Goal: Task Accomplishment & Management: Use online tool/utility

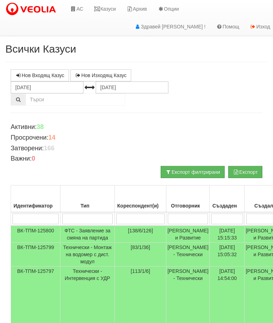
click at [82, 6] on link "АС" at bounding box center [77, 9] width 24 height 18
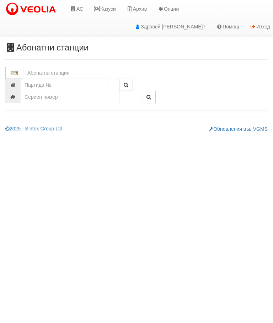
click at [67, 67] on input "text" at bounding box center [77, 73] width 108 height 12
click at [76, 82] on div "079/1 - Трошево - "ВЕОЛИЯ"" at bounding box center [77, 84] width 106 height 8
type input "079/1 - Трошево - "ВЕОЛИЯ""
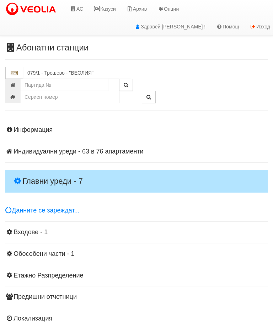
click at [54, 172] on h4 "Главни уреди - 7" at bounding box center [136, 181] width 262 height 23
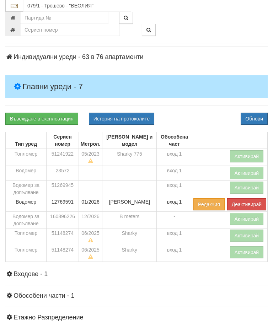
scroll to position [94, 0]
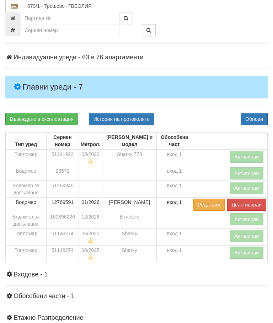
click at [70, 116] on link "Въвеждане в експлоатация" at bounding box center [41, 119] width 73 height 12
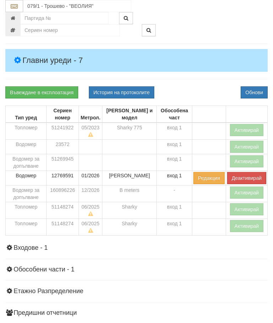
click at [130, 91] on button "История на протоколите" at bounding box center [121, 92] width 65 height 12
select select "10"
select select "1"
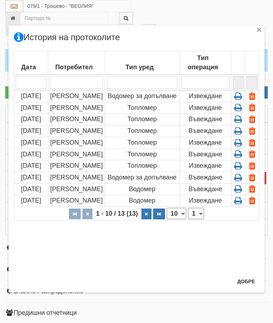
click at [200, 114] on td "Извеждане" at bounding box center [206, 108] width 52 height 12
click at [203, 114] on td "Извеждане" at bounding box center [206, 108] width 52 height 12
click at [239, 111] on icon at bounding box center [238, 107] width 11 height 6
click at [237, 111] on icon at bounding box center [238, 107] width 11 height 6
click at [239, 287] on button "Добре" at bounding box center [246, 281] width 26 height 11
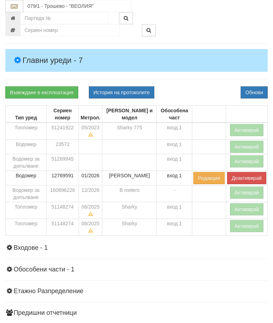
click at [243, 207] on button "Активирай" at bounding box center [247, 209] width 34 height 12
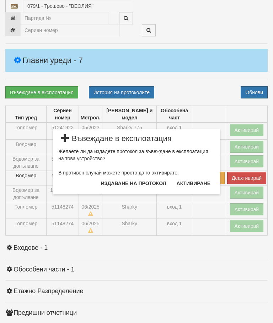
click at [139, 184] on button "Издаване на протокол" at bounding box center [134, 183] width 74 height 11
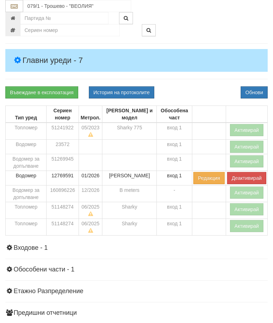
click at [213, 77] on div "Информация Параметри Брой Апартаменти: 76 Ползватели 08/2025 57 % 0 % 135" at bounding box center [136, 182] width 262 height 370
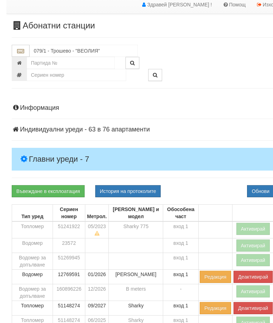
scroll to position [0, 0]
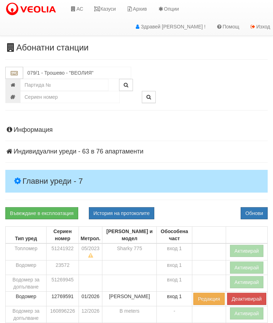
click at [113, 8] on link "Казуси" at bounding box center [105, 9] width 33 height 18
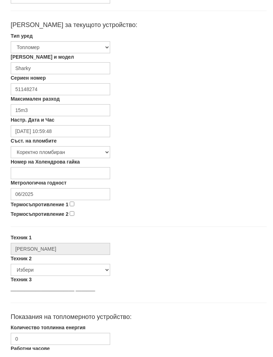
scroll to position [146, 0]
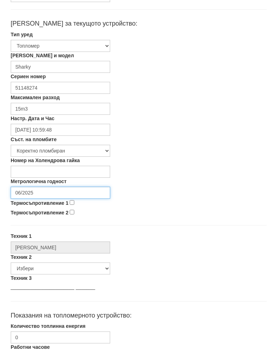
click at [57, 194] on input "06/2025" at bounding box center [61, 200] width 100 height 12
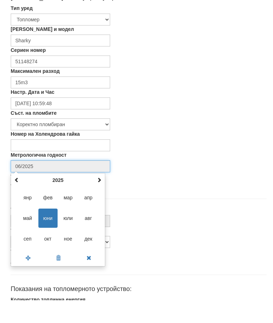
scroll to position [159, 0]
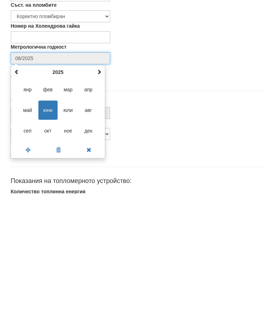
click at [101, 199] on span at bounding box center [99, 201] width 5 height 5
click at [100, 199] on span at bounding box center [99, 201] width 5 height 5
click at [30, 251] on span "сеп" at bounding box center [27, 260] width 19 height 19
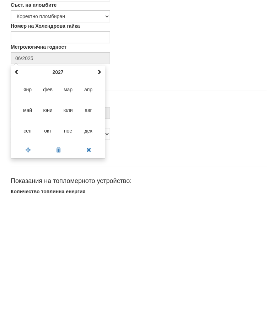
type input "09/2027"
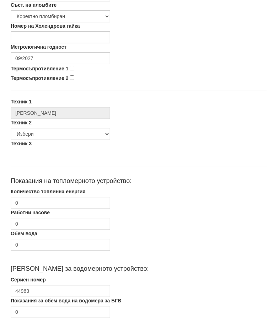
scroll to position [284, 0]
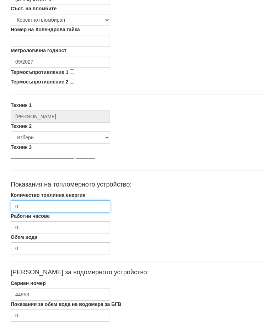
click at [66, 207] on input "0" at bounding box center [61, 207] width 100 height 12
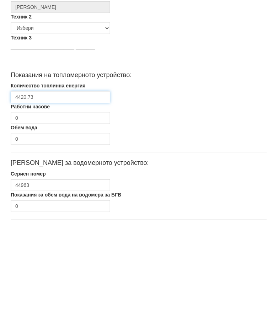
scroll to position [337, 0]
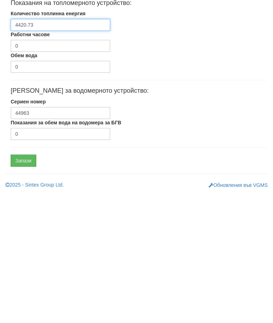
type input "4420.73"
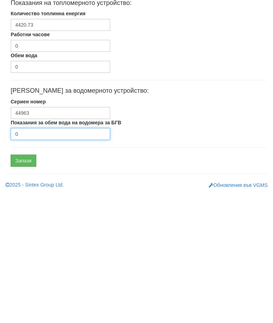
click at [39, 257] on input "0" at bounding box center [61, 263] width 100 height 12
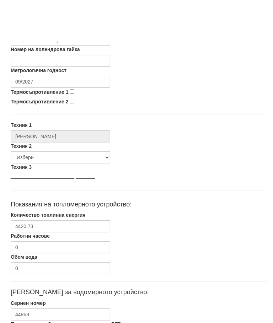
scroll to position [337, 2]
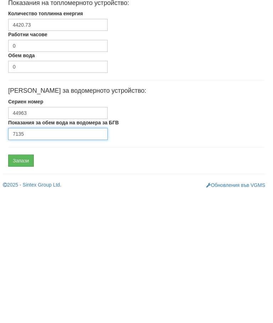
type input "7135"
click at [25, 284] on input "Запази" at bounding box center [21, 290] width 26 height 12
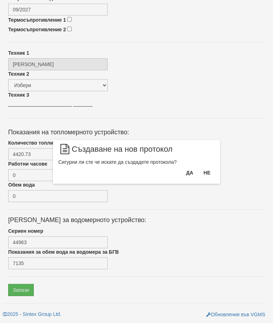
click at [183, 174] on button "Да" at bounding box center [190, 172] width 16 height 11
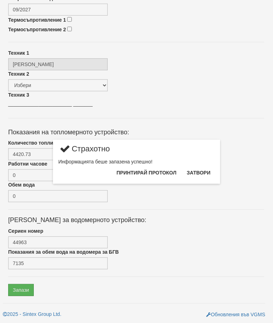
click at [203, 176] on button "Затвори" at bounding box center [198, 172] width 32 height 11
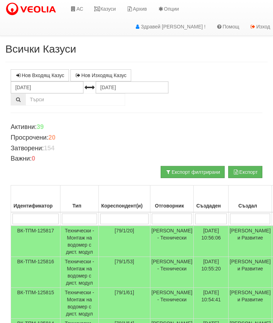
click at [86, 216] on input "search" at bounding box center [79, 219] width 35 height 11
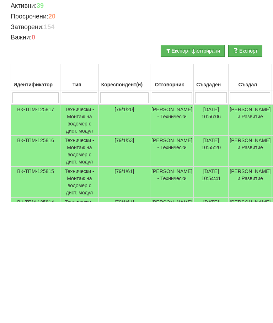
type input "Т"
type input "Те"
type input "Тех"
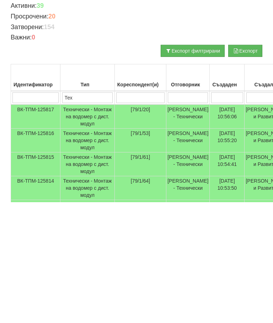
type input "Тех"
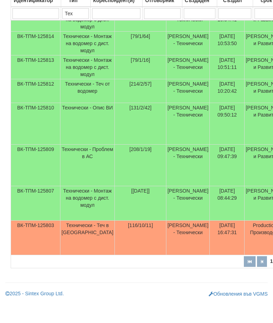
scroll to position [355, 0]
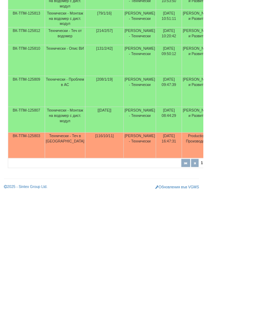
type input "Тех"
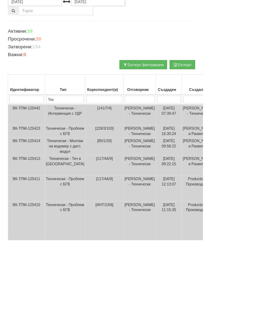
scroll to position [85, 0]
select select "1"
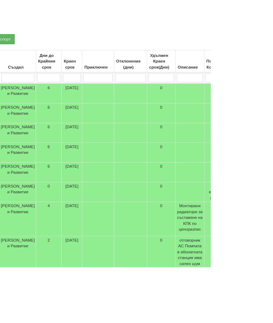
scroll to position [125, 226]
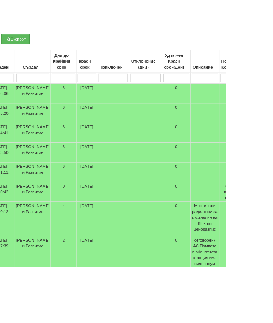
type input "П"
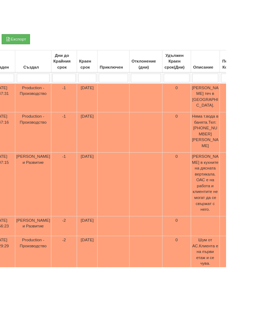
type input "Пр"
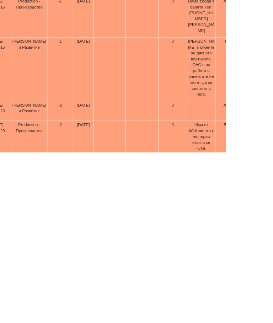
scroll to position [125, 0]
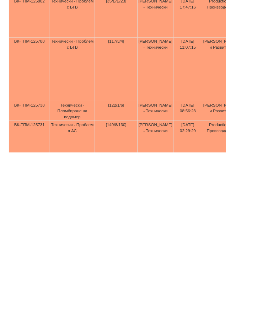
type input "Пр"
click at [85, 262] on td "Технически - Пломбиране на водомер" at bounding box center [87, 274] width 54 height 24
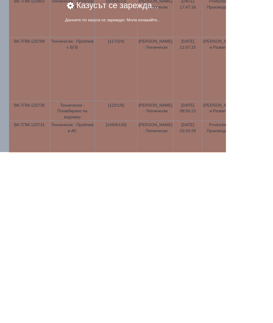
scroll to position [264, 0]
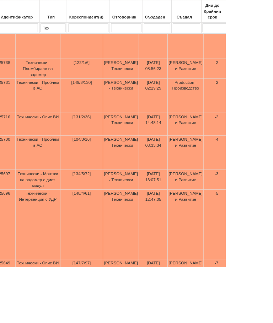
scroll to position [315, 0]
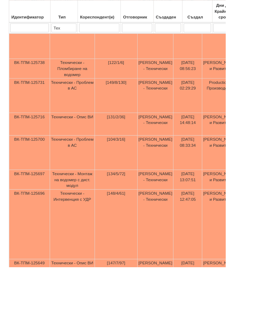
select select "2"
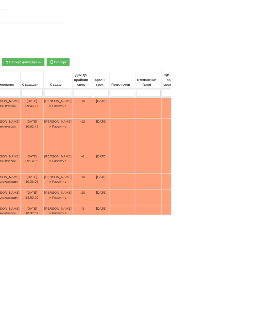
scroll to position [79, 143]
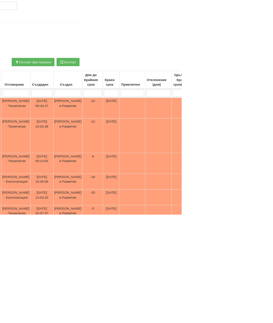
type input "П"
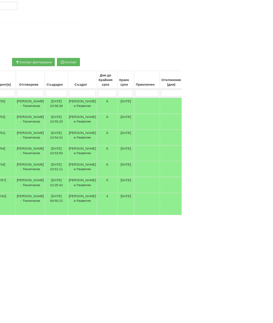
select select "1"
type input "[PERSON_NAME]"
type input "Ак"
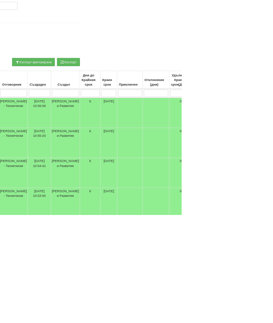
type input "Ак"
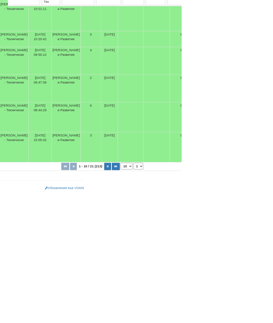
scroll to position [380, 0]
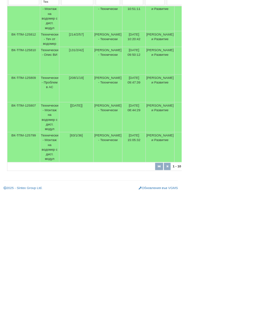
type input "Ак"
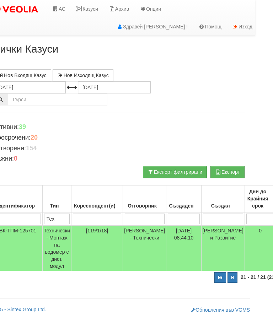
scroll to position [0, 0]
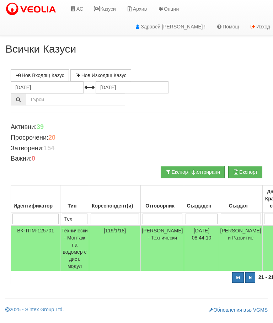
click at [76, 242] on td "Технически - Монтаж на водомер с дист. модул" at bounding box center [74, 249] width 29 height 46
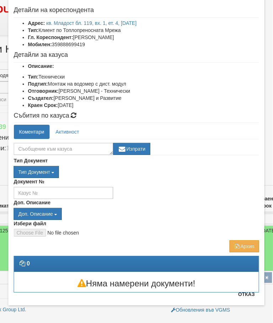
scroll to position [33, 0]
click at [246, 298] on button "Отказ" at bounding box center [246, 294] width 25 height 11
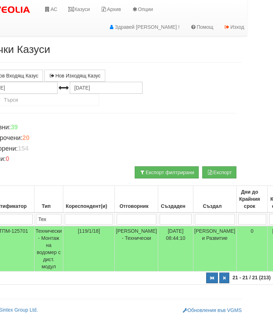
scroll to position [0, 25]
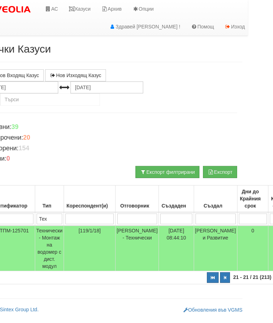
click at [207, 279] on button "button" at bounding box center [213, 277] width 12 height 11
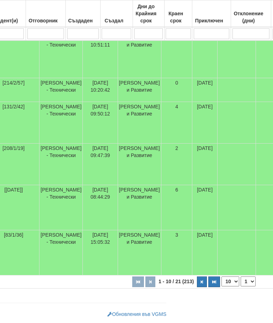
scroll to position [380, 119]
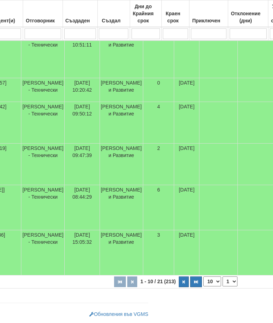
click at [194, 283] on icon "button" at bounding box center [196, 282] width 4 height 4
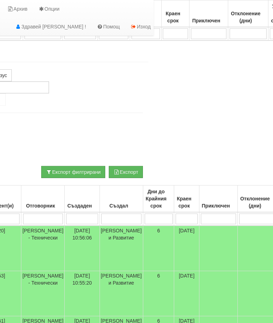
select select "3"
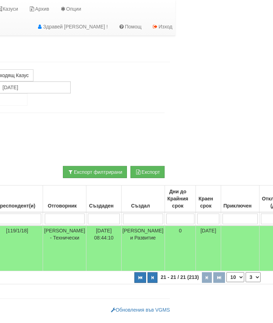
scroll to position [0, 0]
